Goal: Task Accomplishment & Management: Use online tool/utility

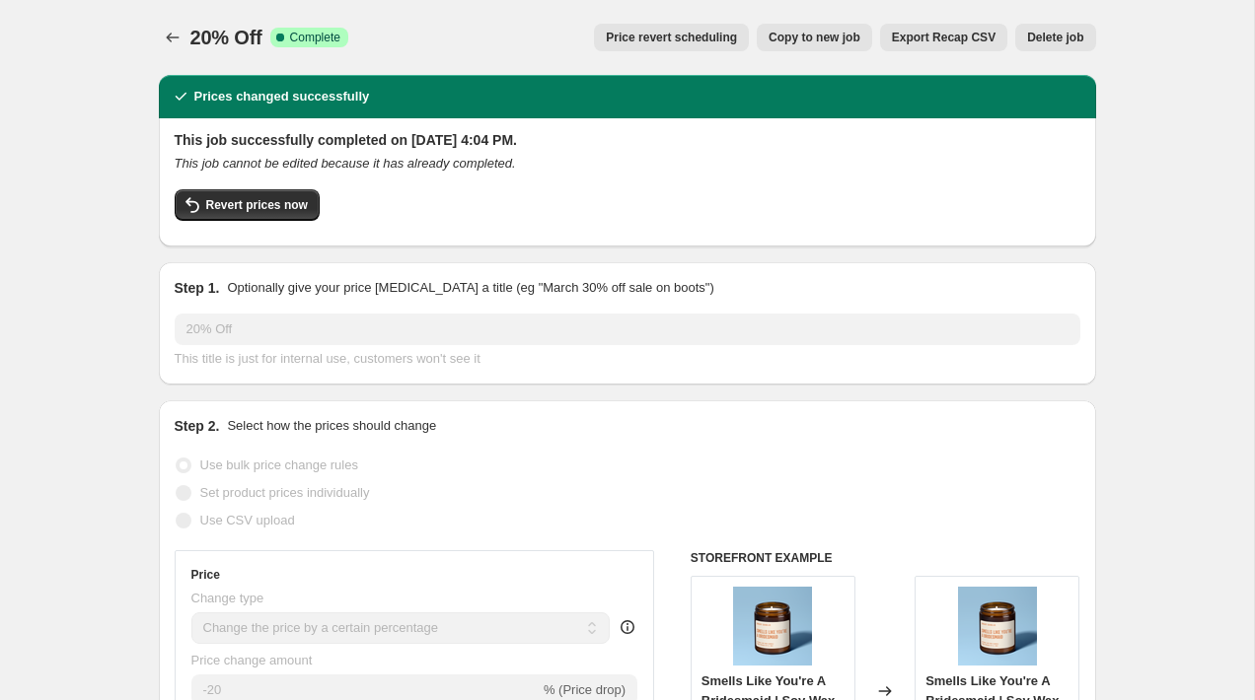
select select "percentage"
click at [259, 203] on span "Revert prices now" at bounding box center [257, 205] width 102 height 16
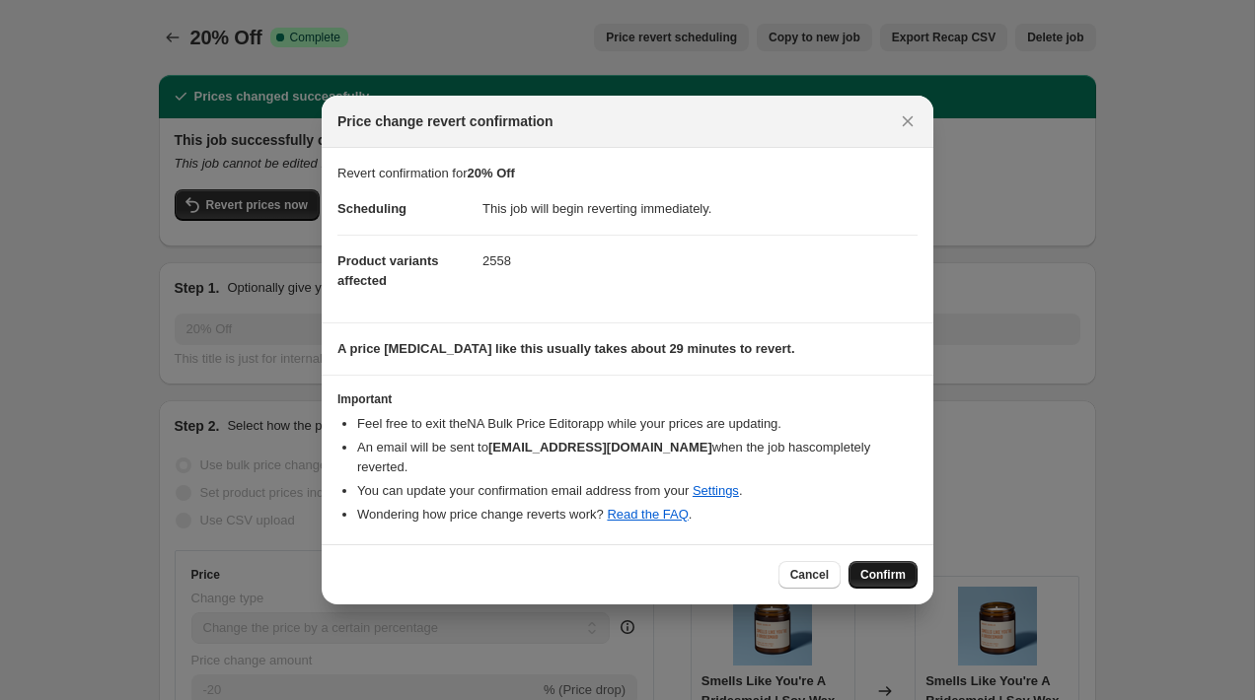
click at [901, 567] on span "Confirm" at bounding box center [882, 575] width 45 height 16
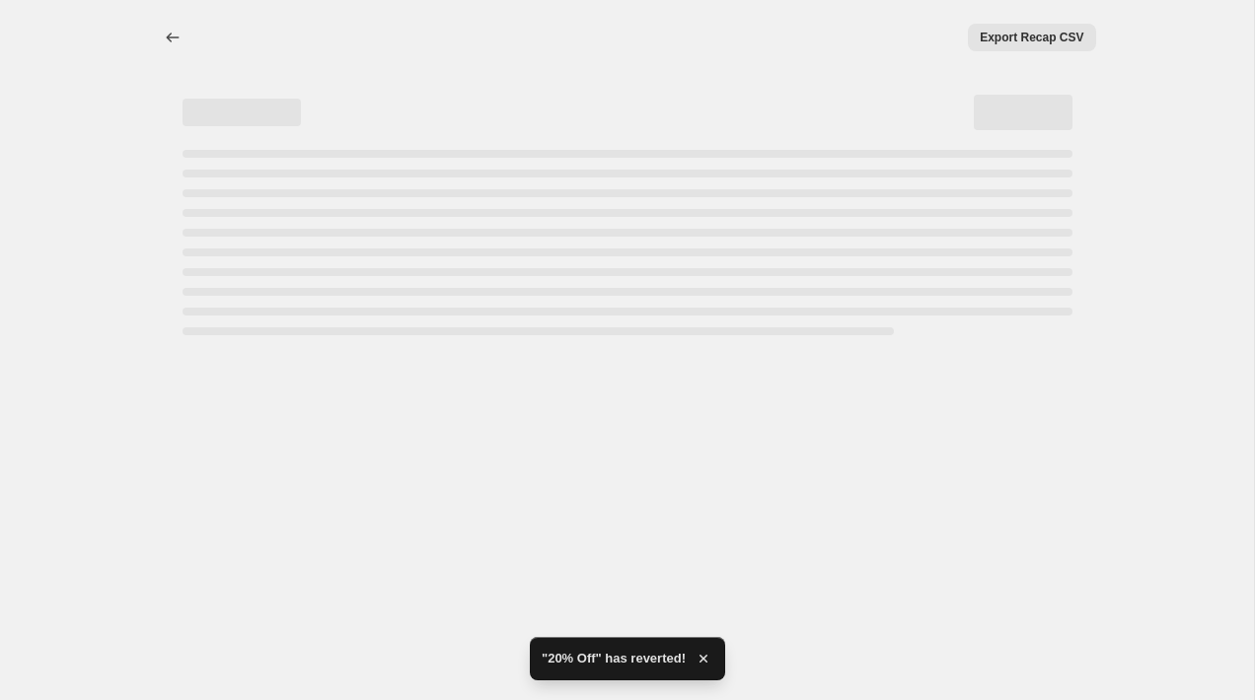
select select "percentage"
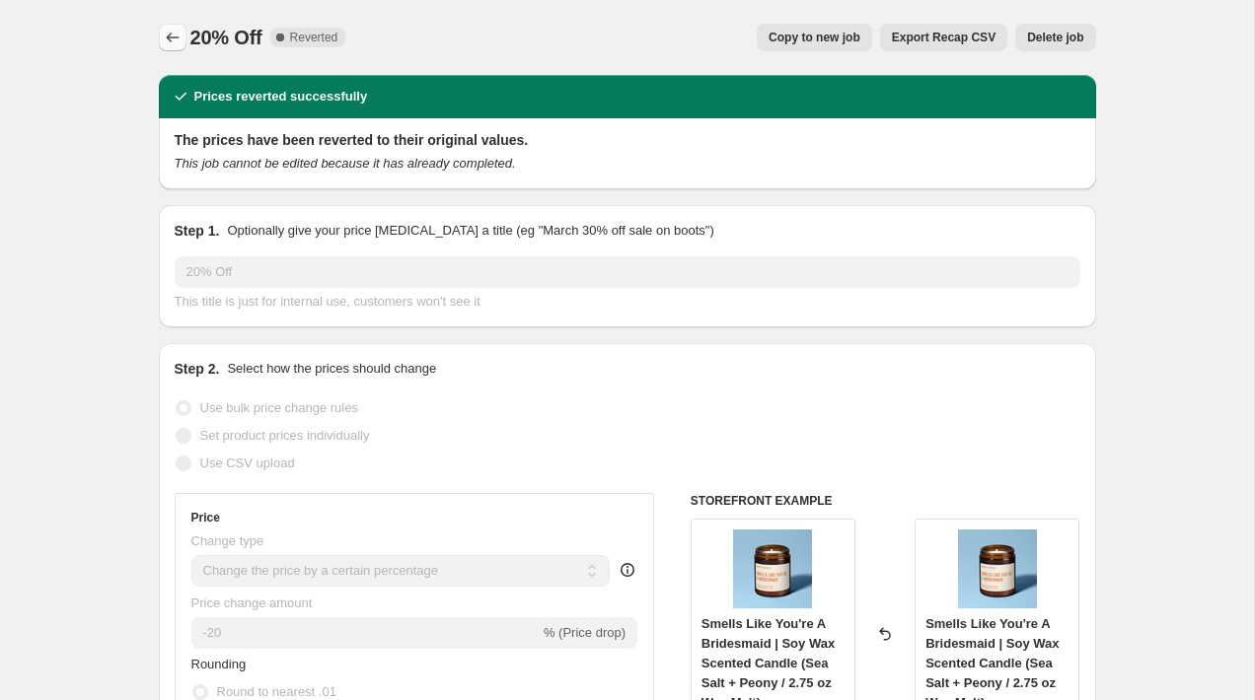
click at [182, 37] on button "Price change jobs" at bounding box center [173, 38] width 28 height 28
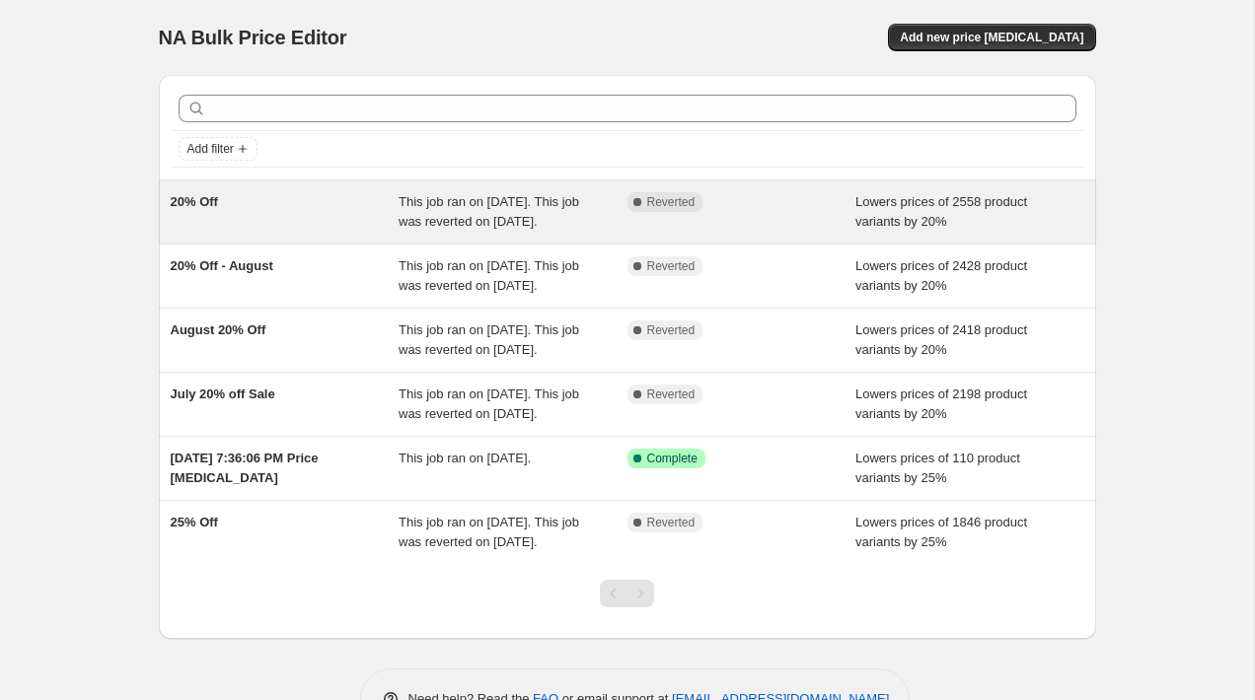
click at [762, 221] on div "Complete Reverted" at bounding box center [741, 211] width 229 height 39
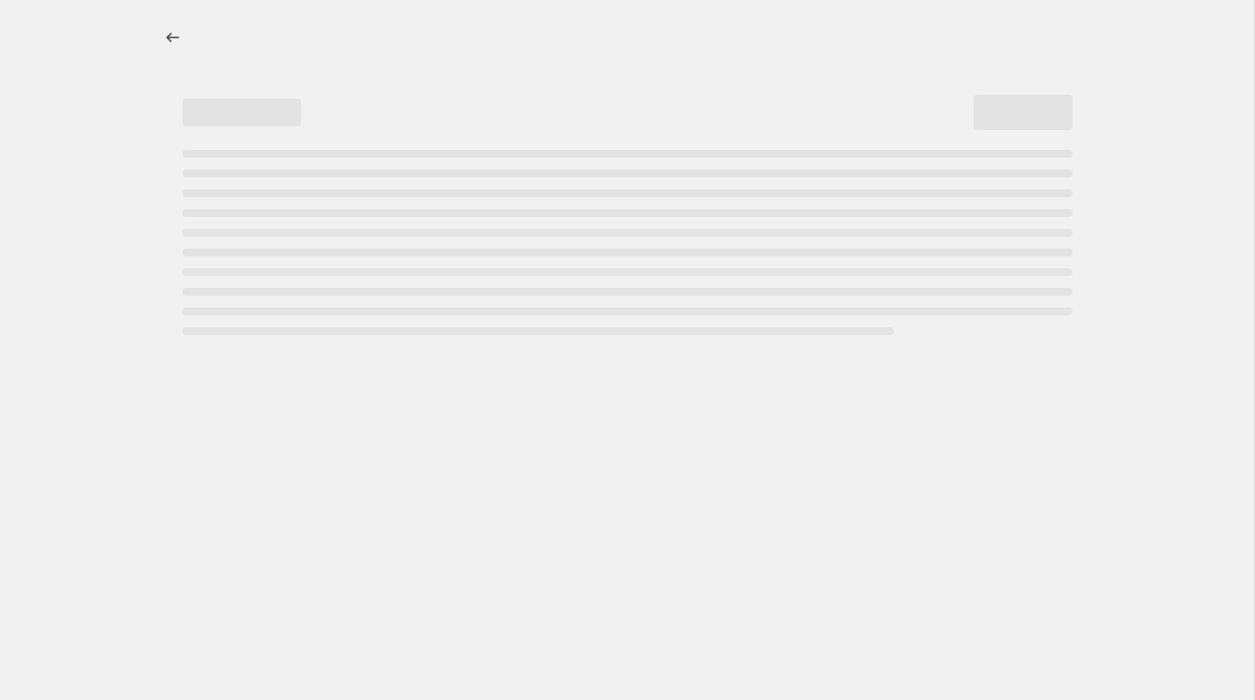
select select "percentage"
